Goal: Navigation & Orientation: Find specific page/section

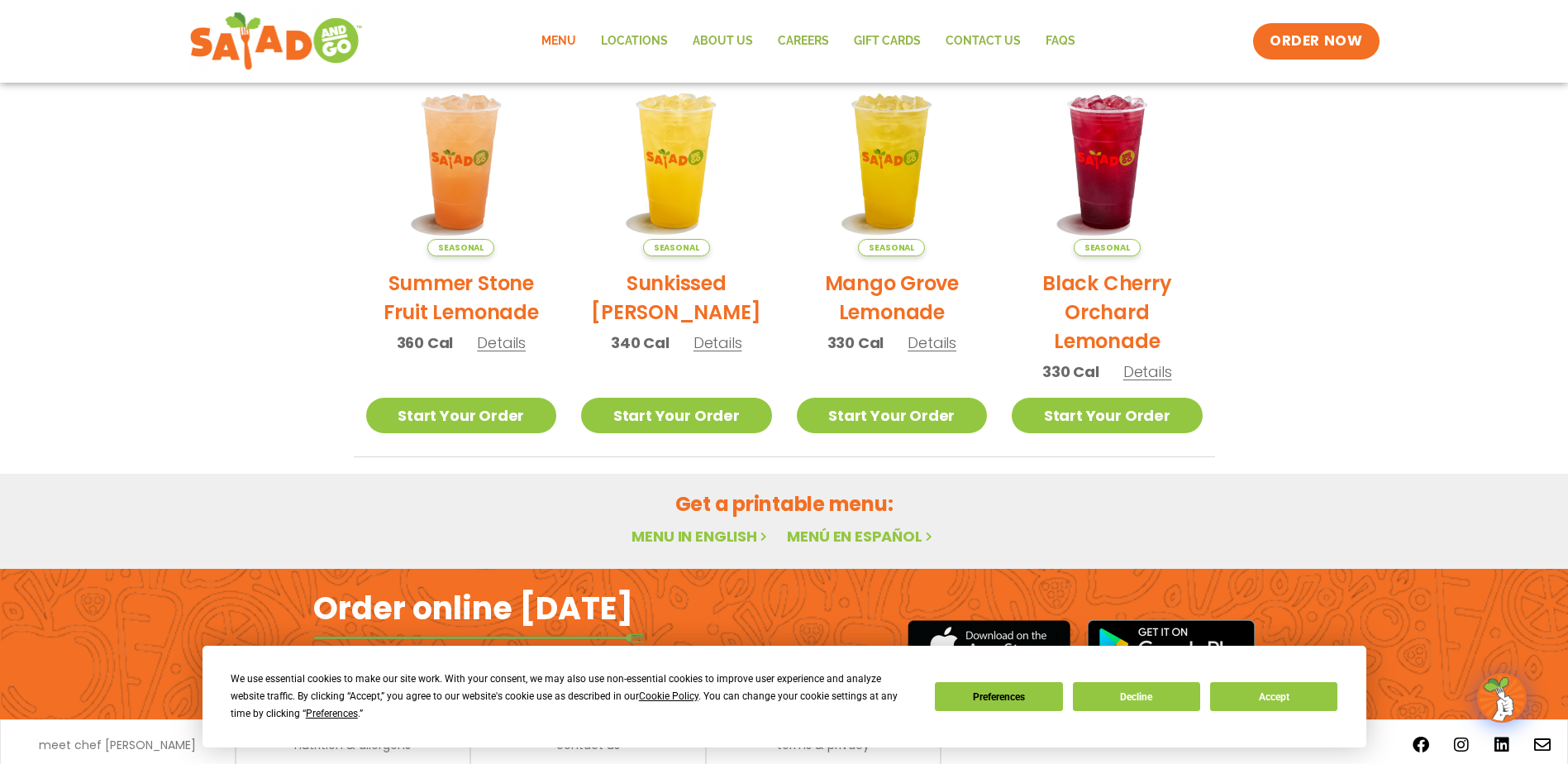
scroll to position [827, 0]
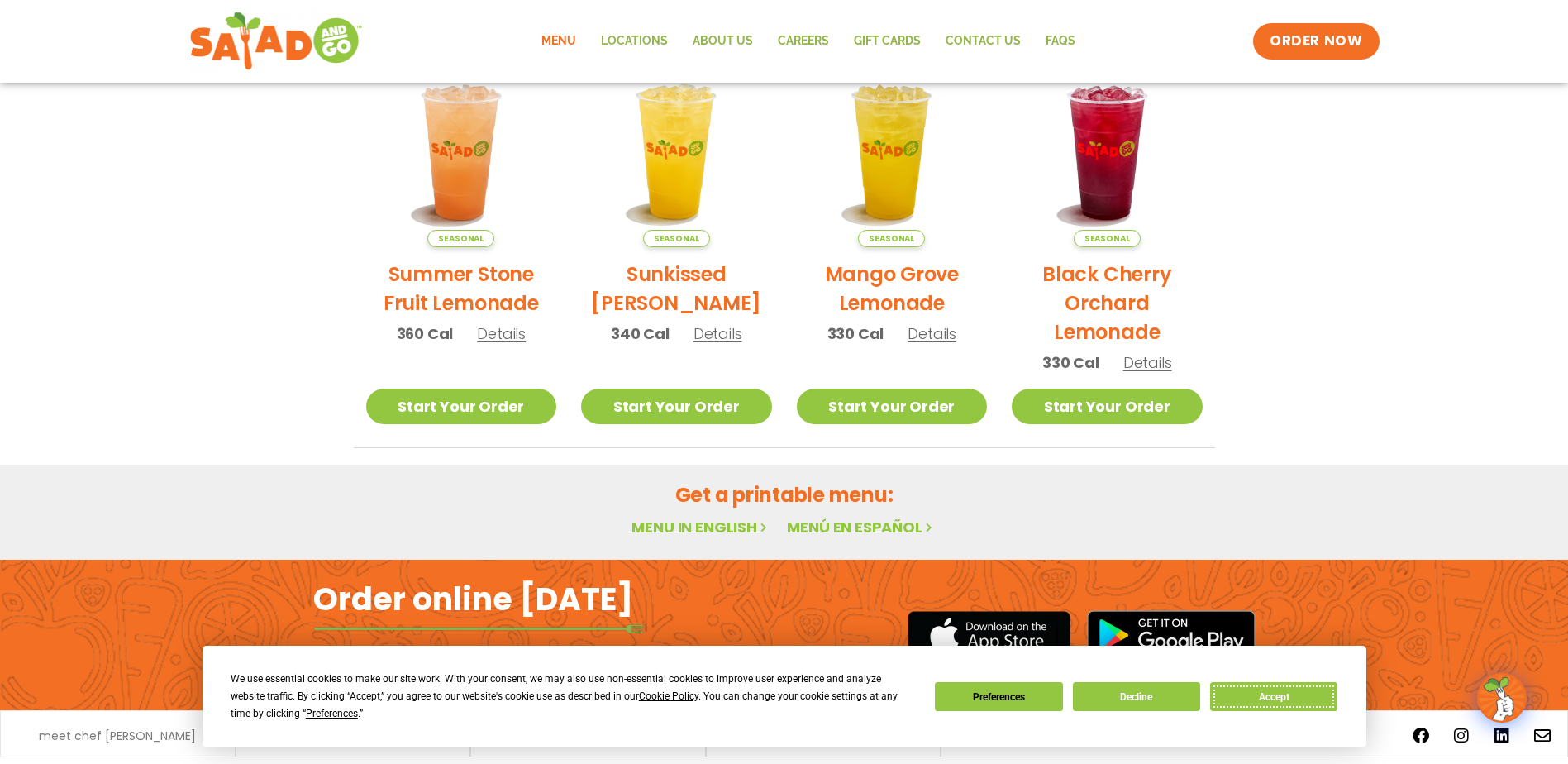
click at [1261, 699] on button "Accept" at bounding box center [1274, 697] width 127 height 29
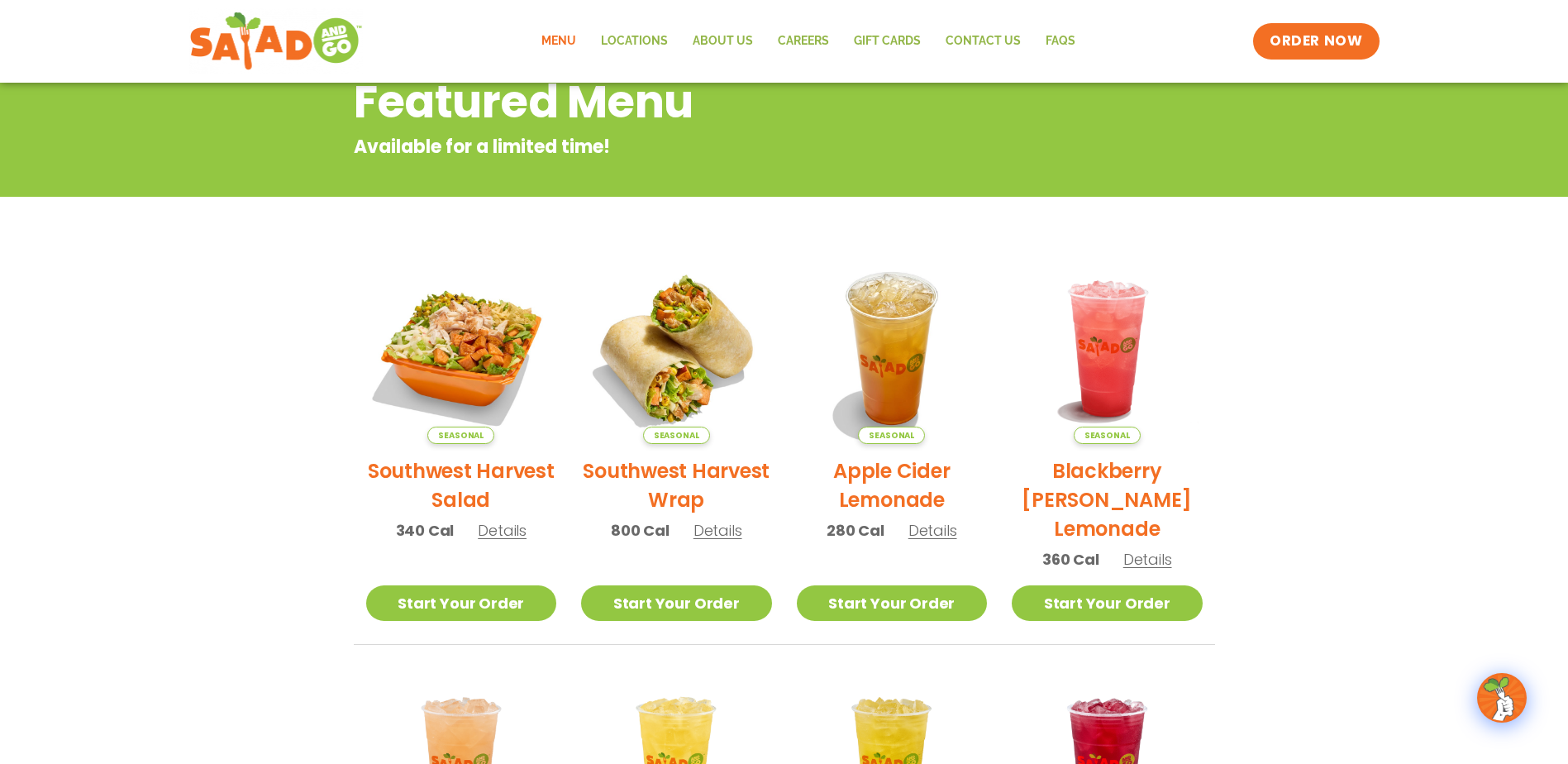
scroll to position [132, 0]
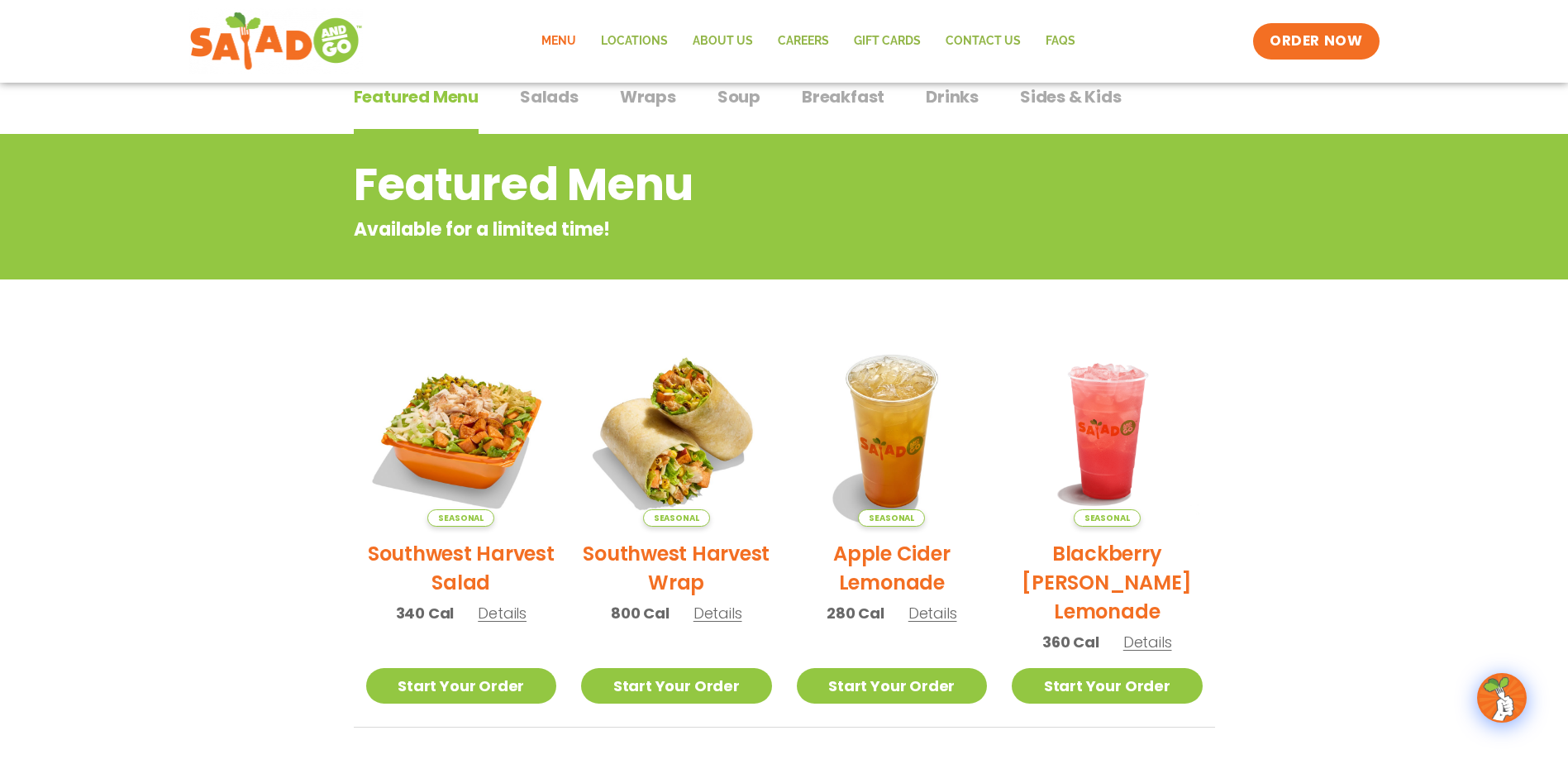
click at [551, 96] on span "Salads" at bounding box center [549, 96] width 59 height 25
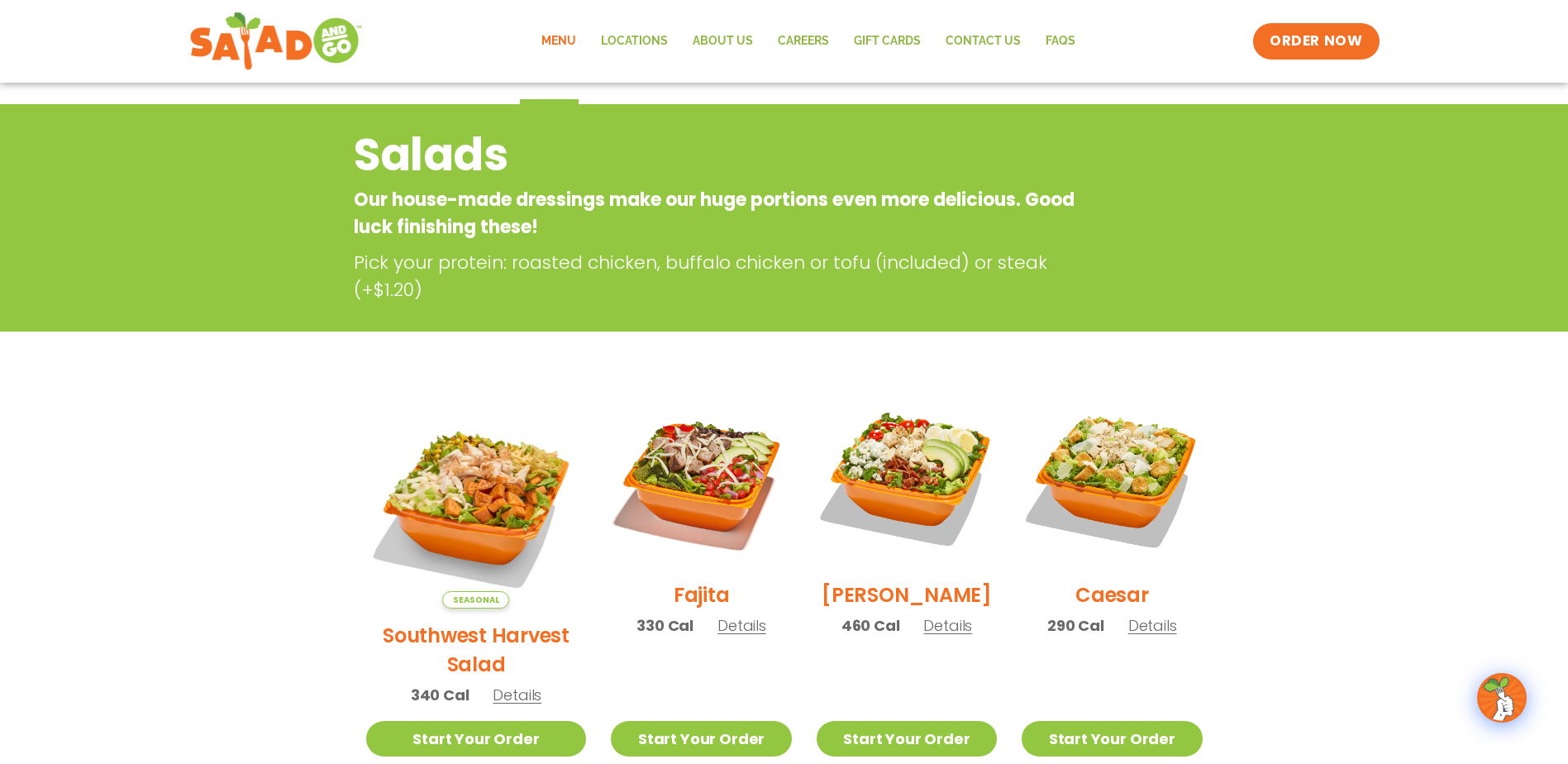
scroll to position [154, 0]
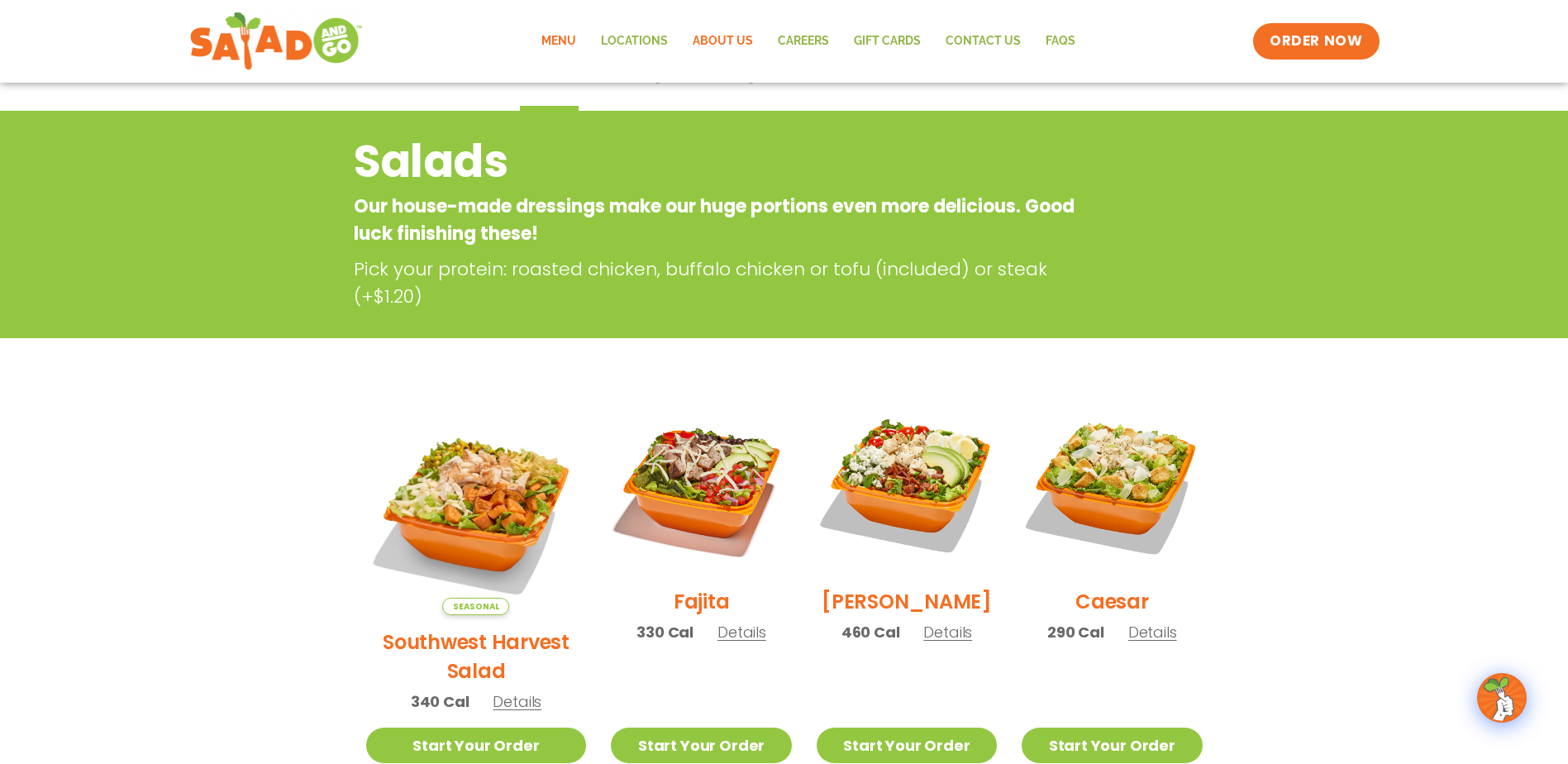
click at [725, 39] on link "About Us" at bounding box center [722, 41] width 85 height 38
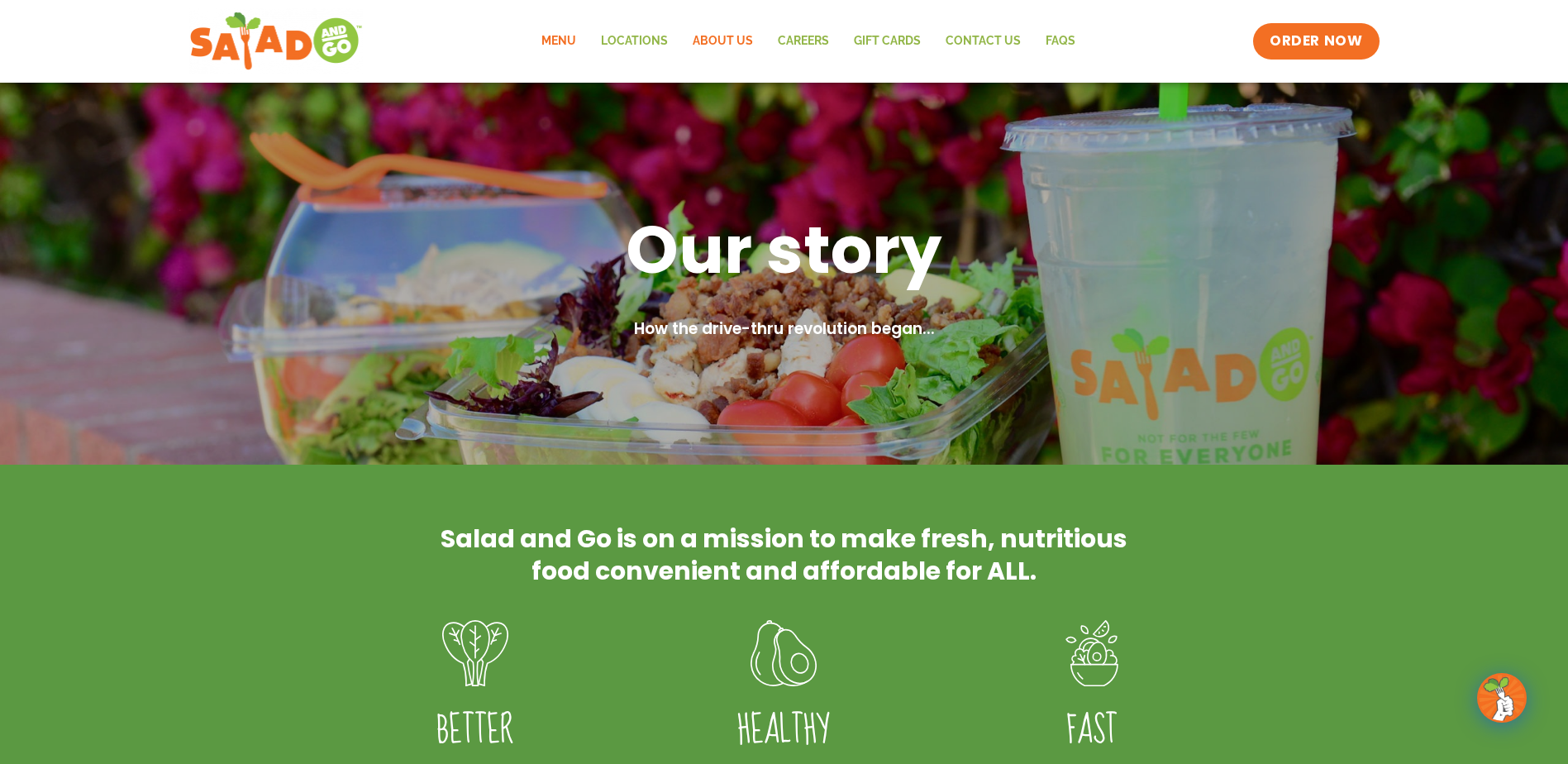
click at [561, 43] on link "Menu" at bounding box center [558, 41] width 59 height 38
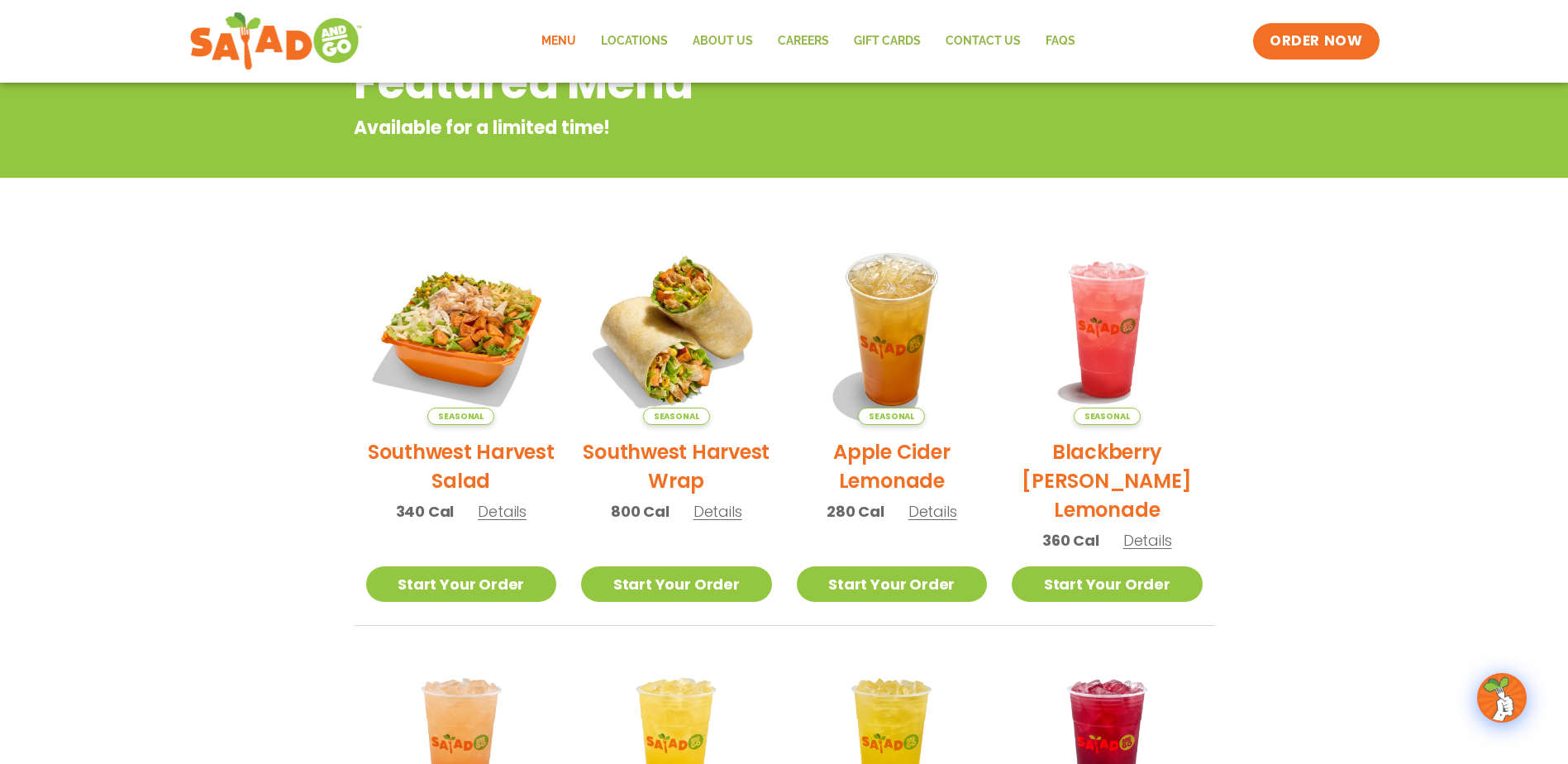
scroll to position [49, 0]
